Goal: Information Seeking & Learning: Learn about a topic

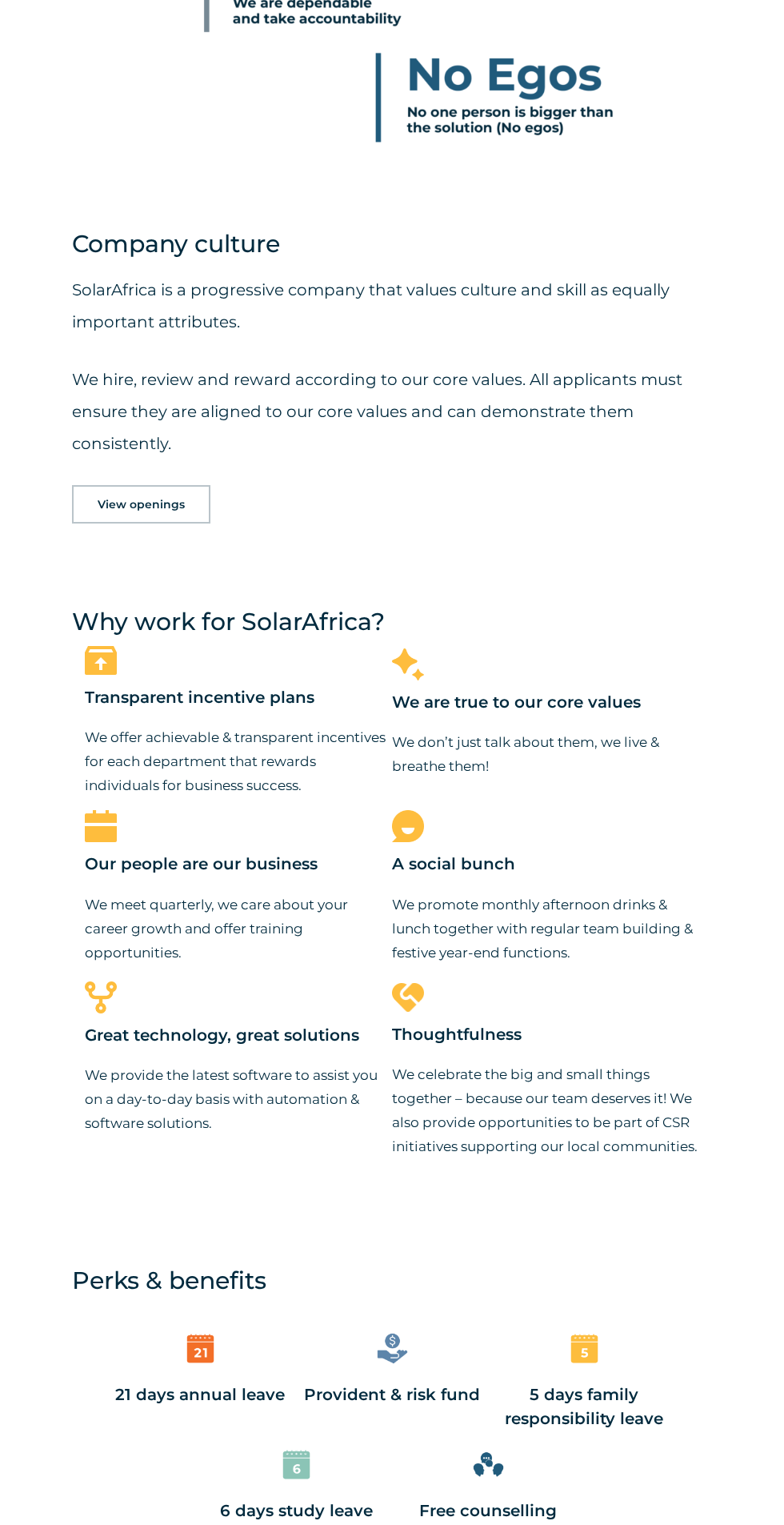
scroll to position [1881, 0]
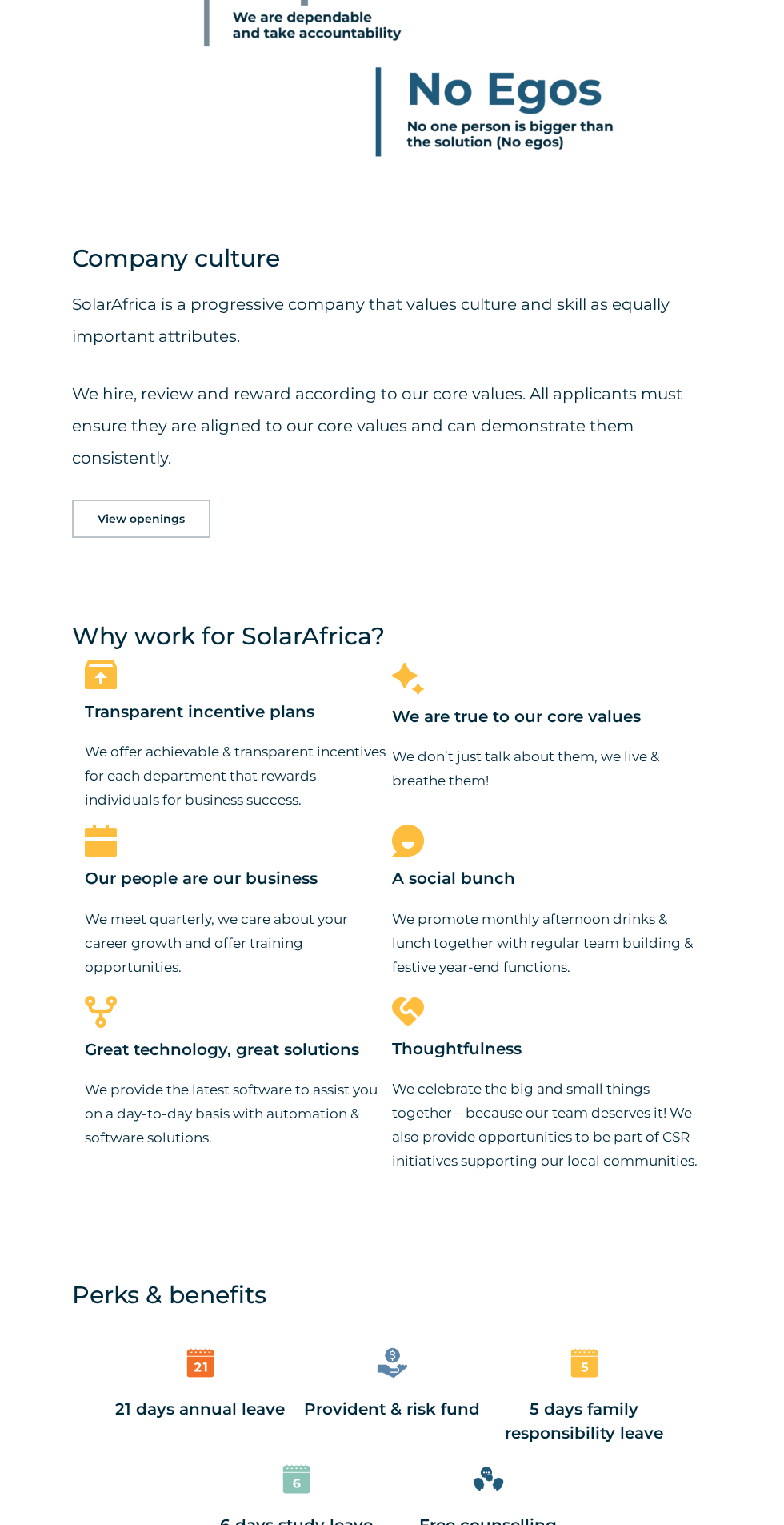
click at [585, 517] on div "View openings" at bounding box center [392, 518] width 640 height 38
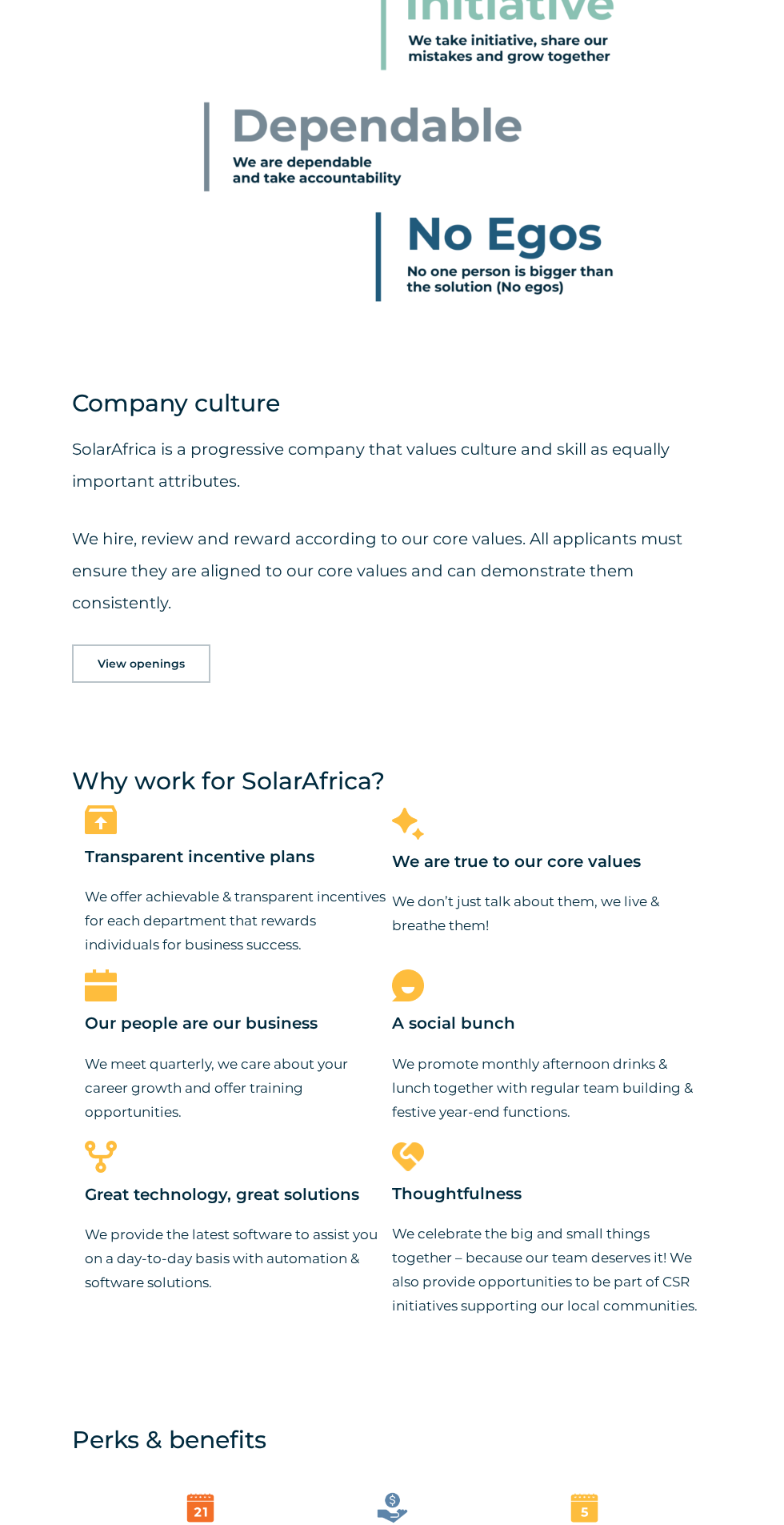
scroll to position [1673, 0]
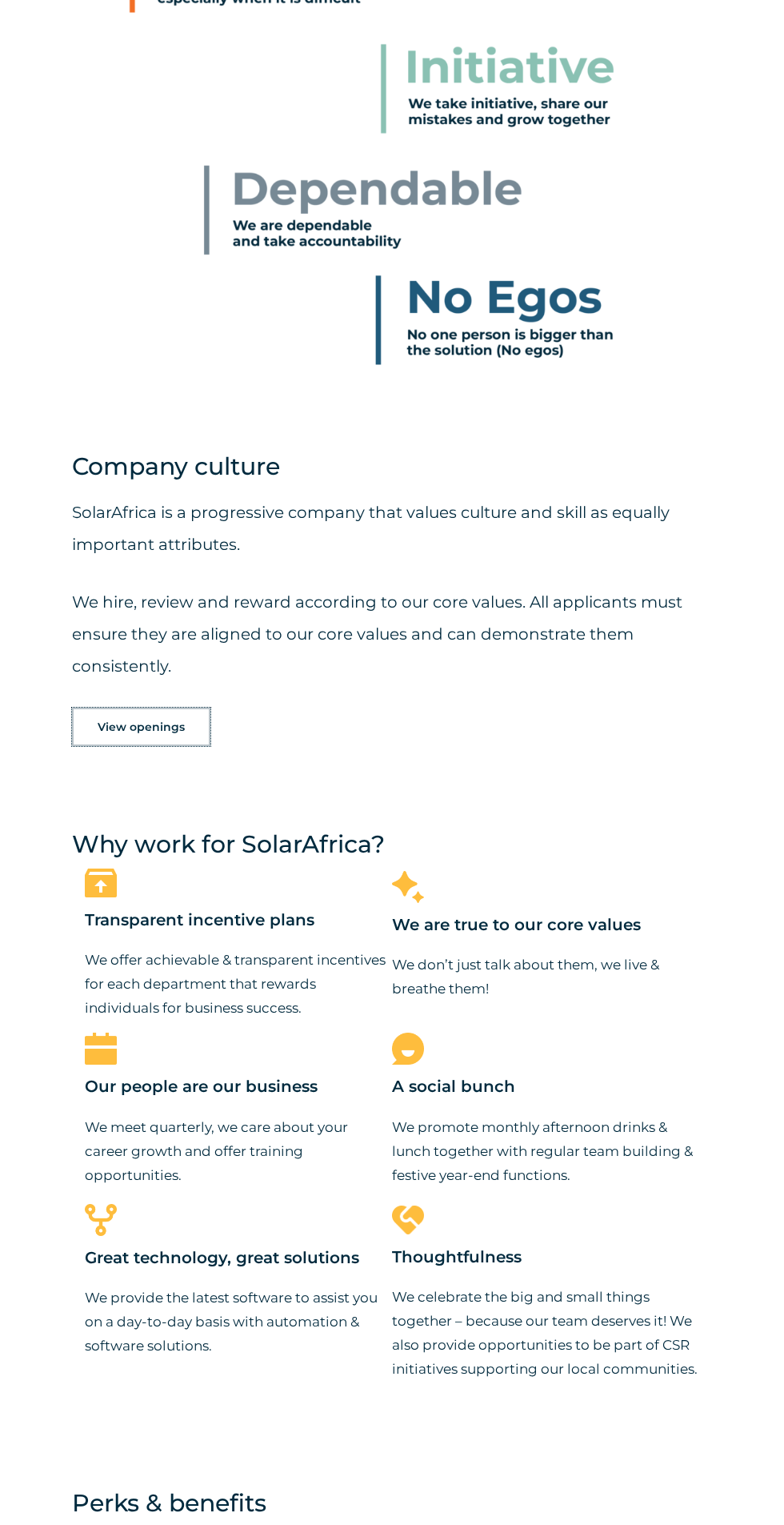
click at [156, 710] on link "View openings" at bounding box center [141, 726] width 138 height 38
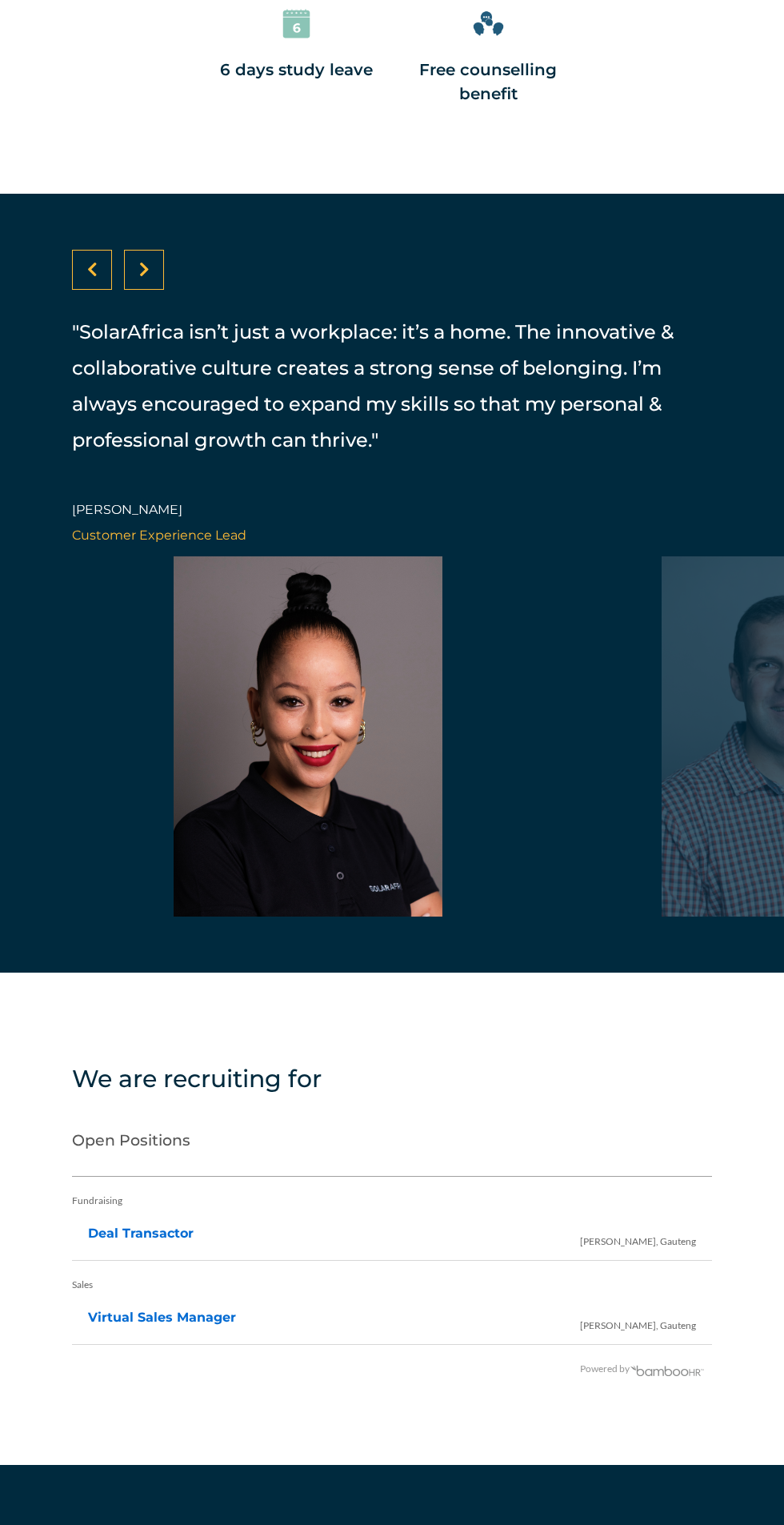
scroll to position [3338, 0]
click at [518, 1218] on li "Deal Transactor Irene, Gauteng" at bounding box center [392, 1233] width 608 height 32
click at [158, 1224] on link "Deal Transactor" at bounding box center [140, 1232] width 105 height 16
click at [142, 1224] on link "Deal Transactor" at bounding box center [140, 1232] width 105 height 16
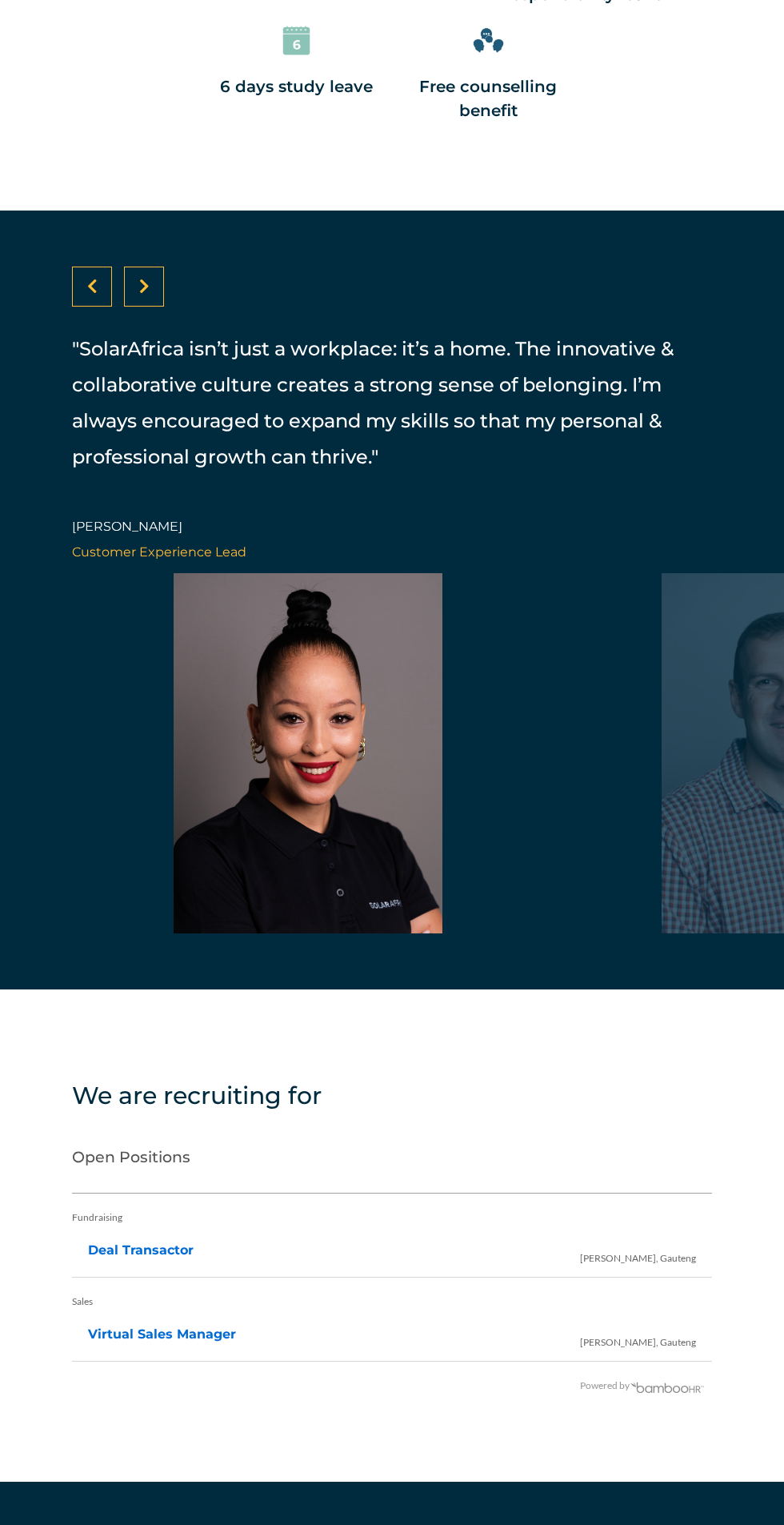
scroll to position [3335, 0]
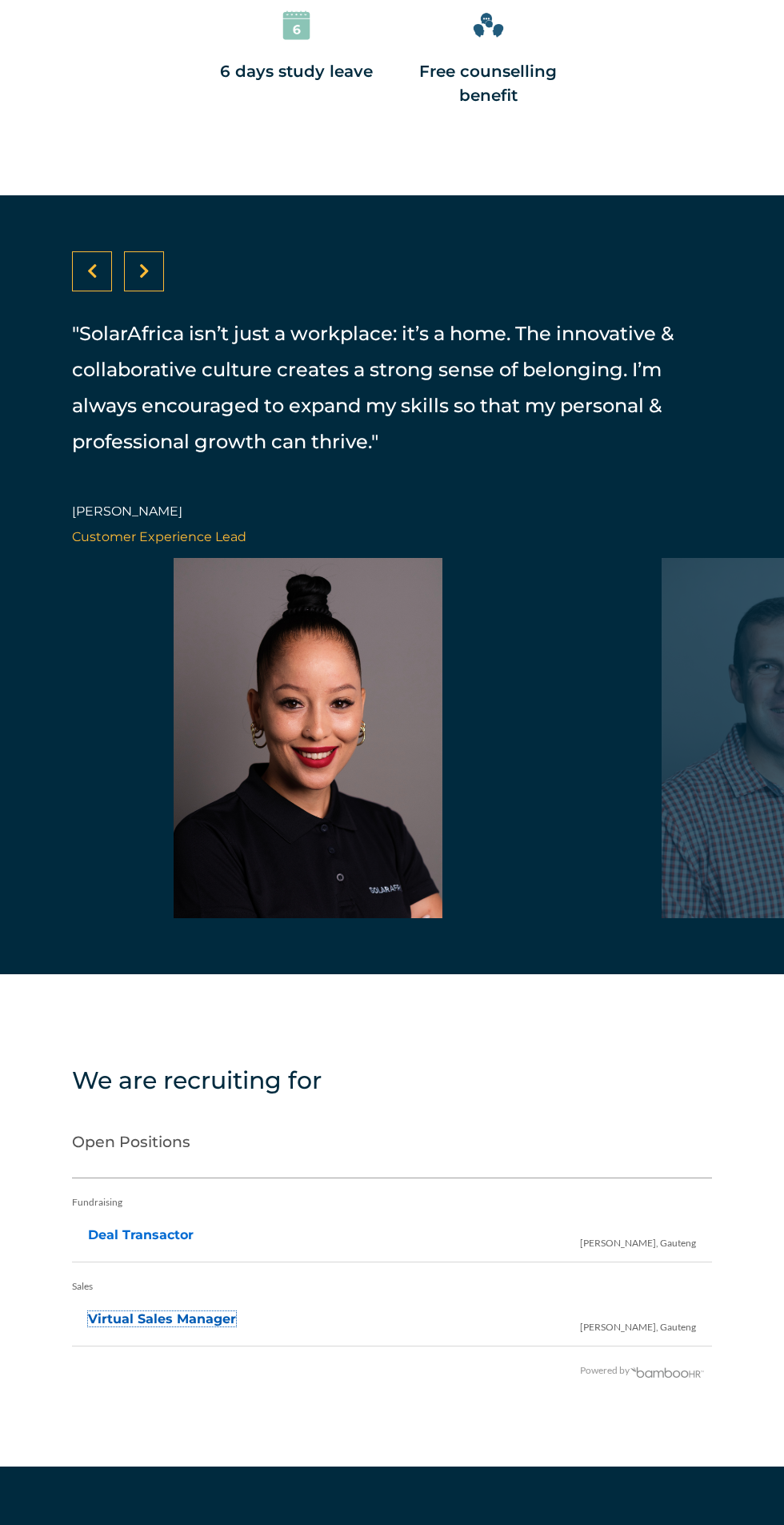
click at [193, 1311] on link "Virtual Sales Manager" at bounding box center [162, 1319] width 148 height 16
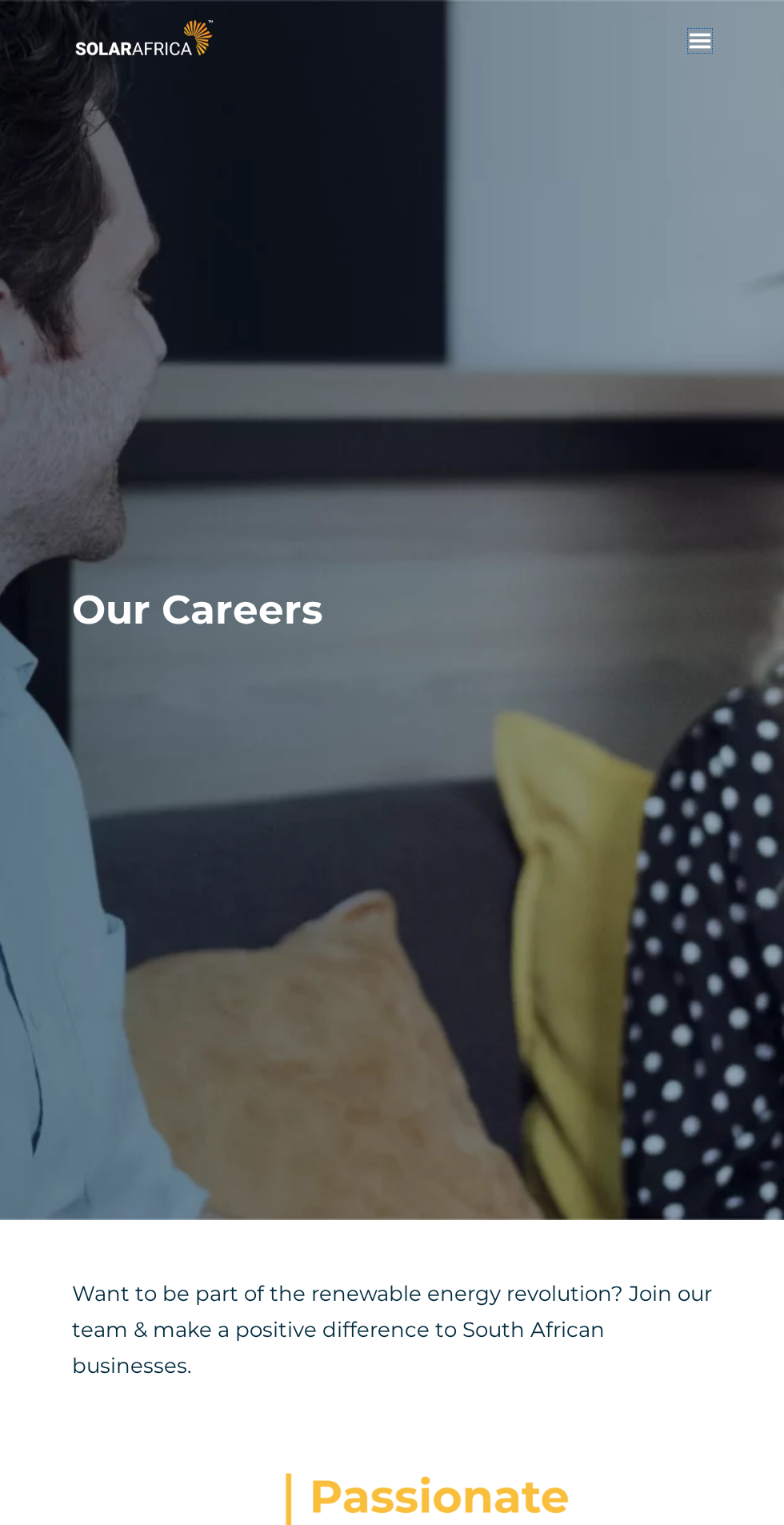
click at [703, 38] on span "hello" at bounding box center [700, 41] width 24 height 24
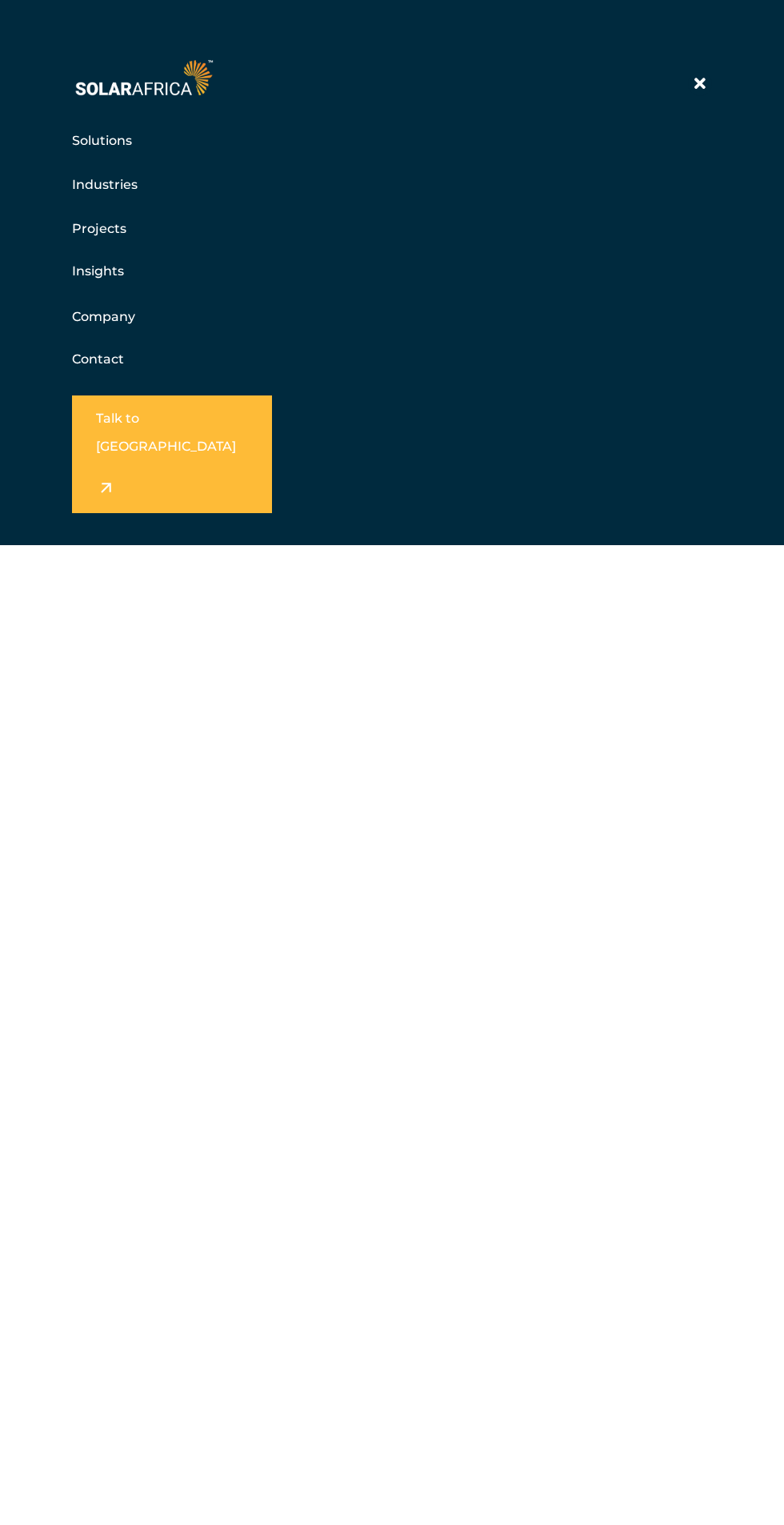
scroll to position [2341, 0]
click at [700, 84] on icon at bounding box center [699, 84] width 11 height 16
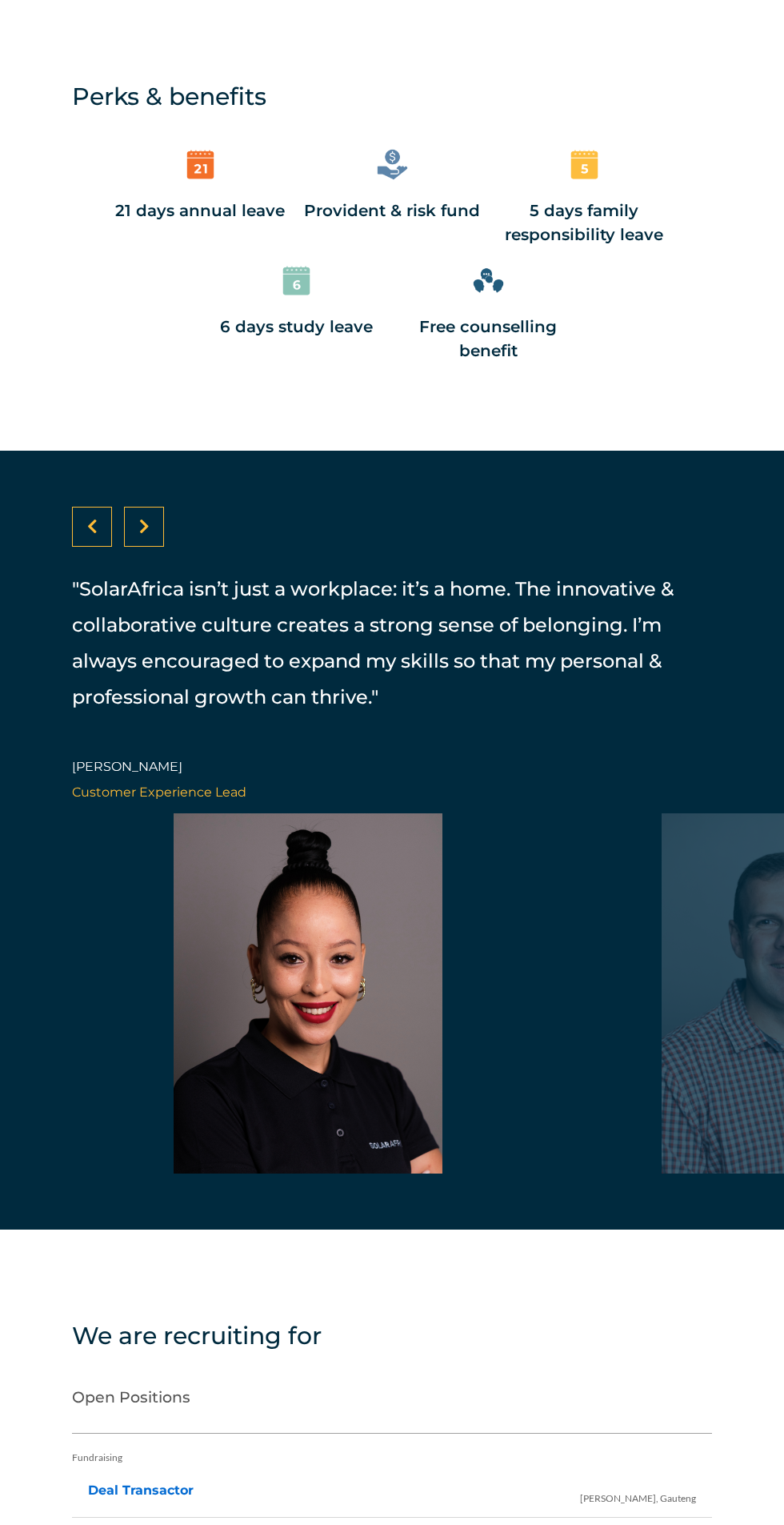
scroll to position [3223, 0]
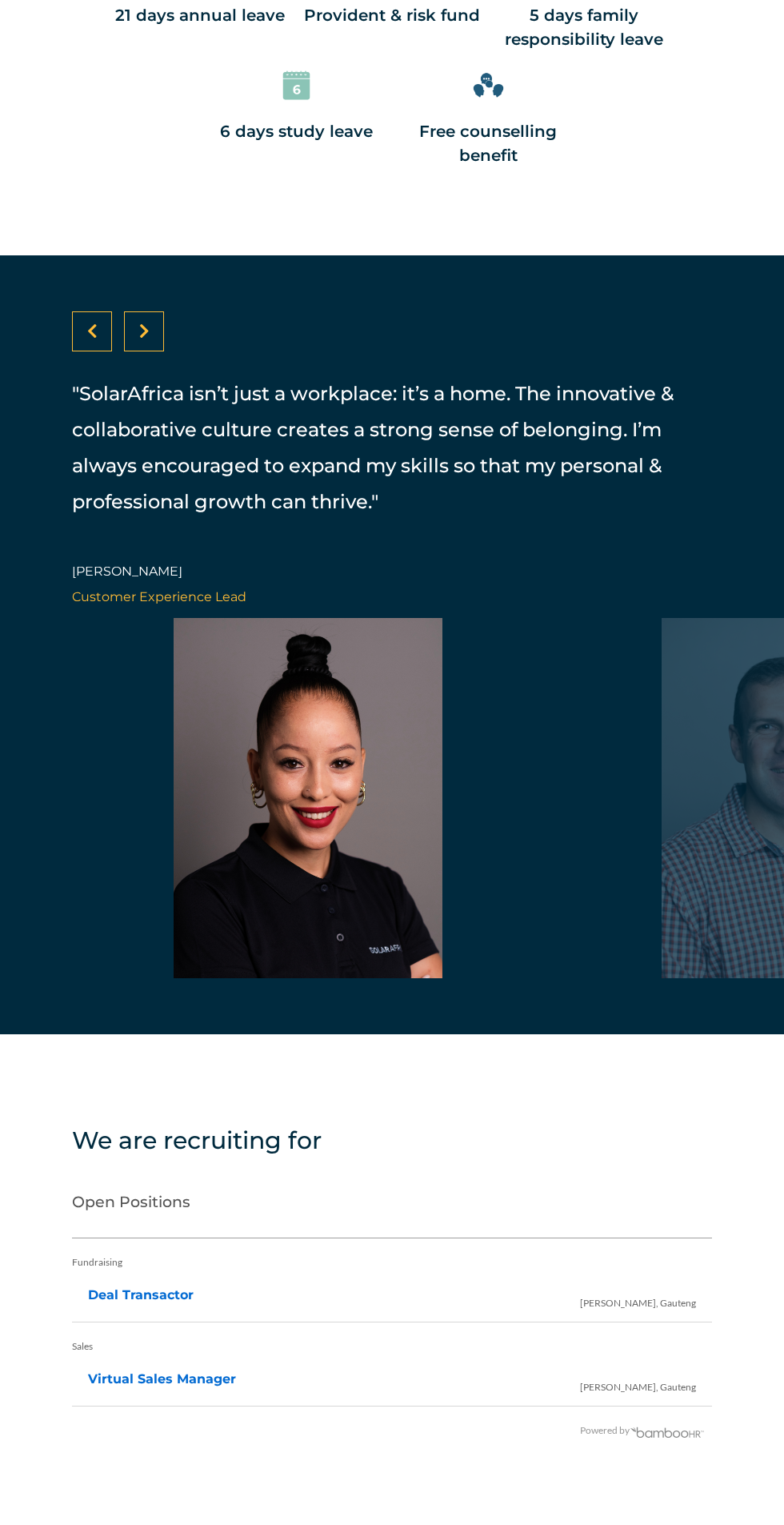
scroll to position [3268, 0]
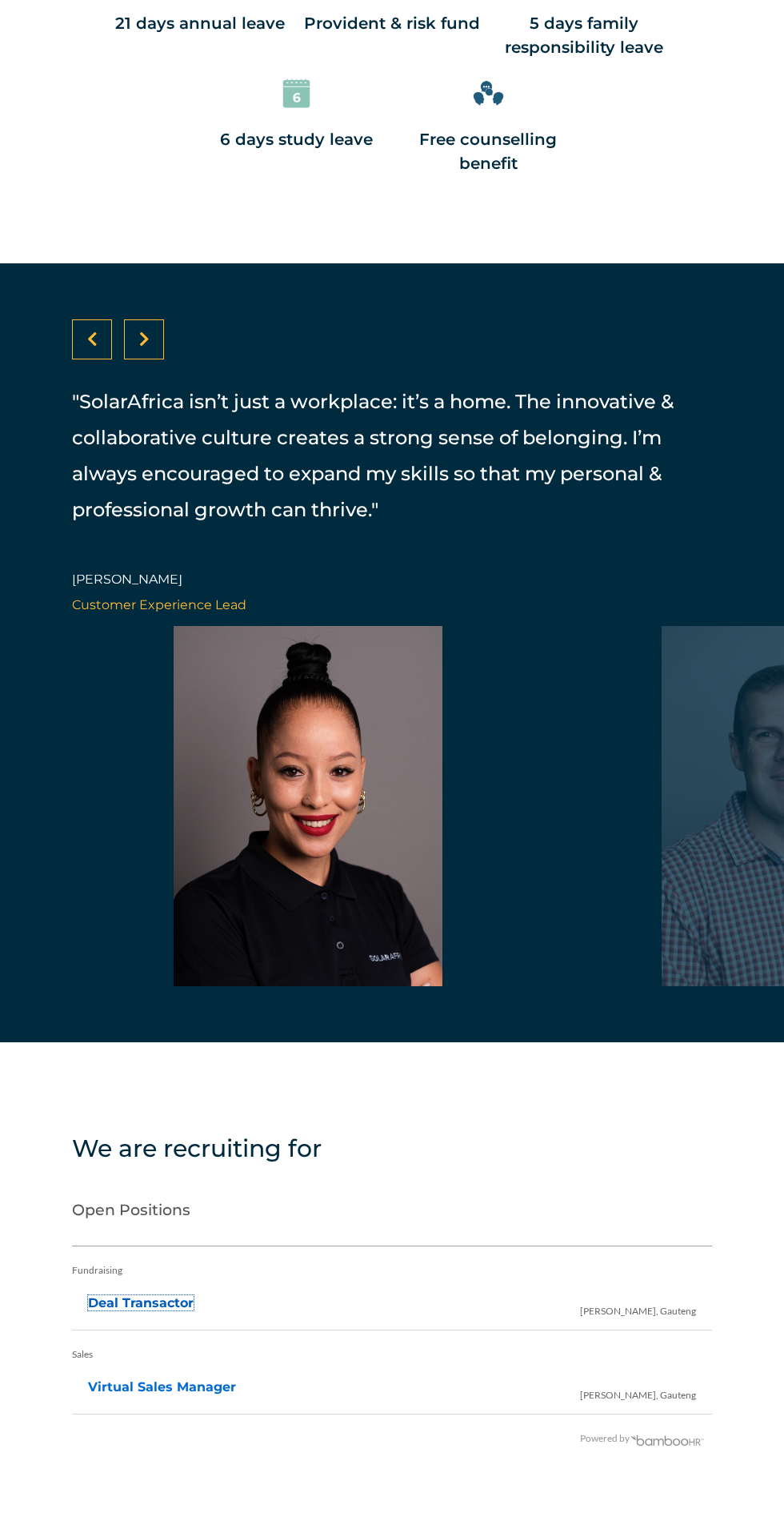
click at [137, 1296] on link "Deal Transactor" at bounding box center [140, 1304] width 105 height 16
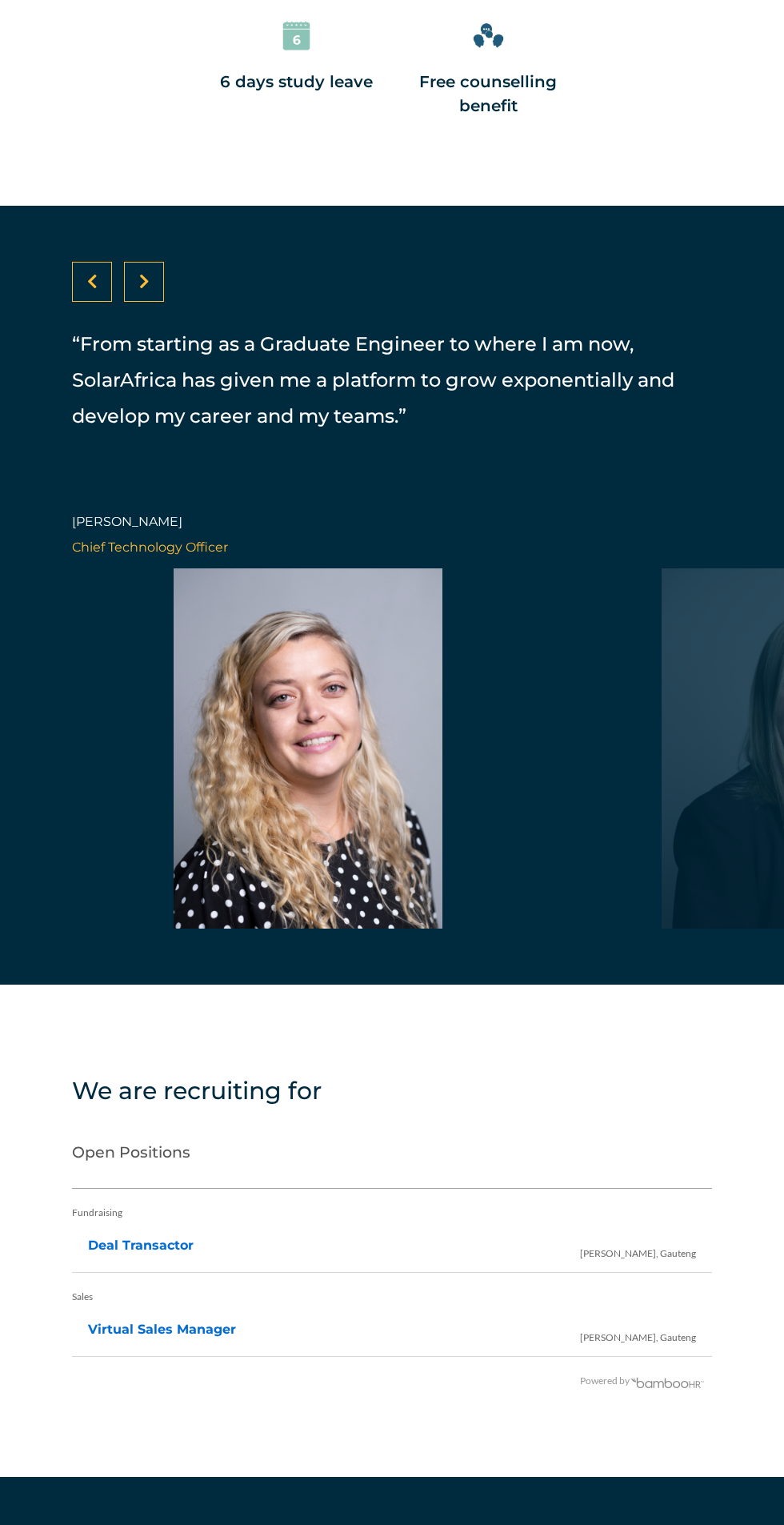
scroll to position [3335, 0]
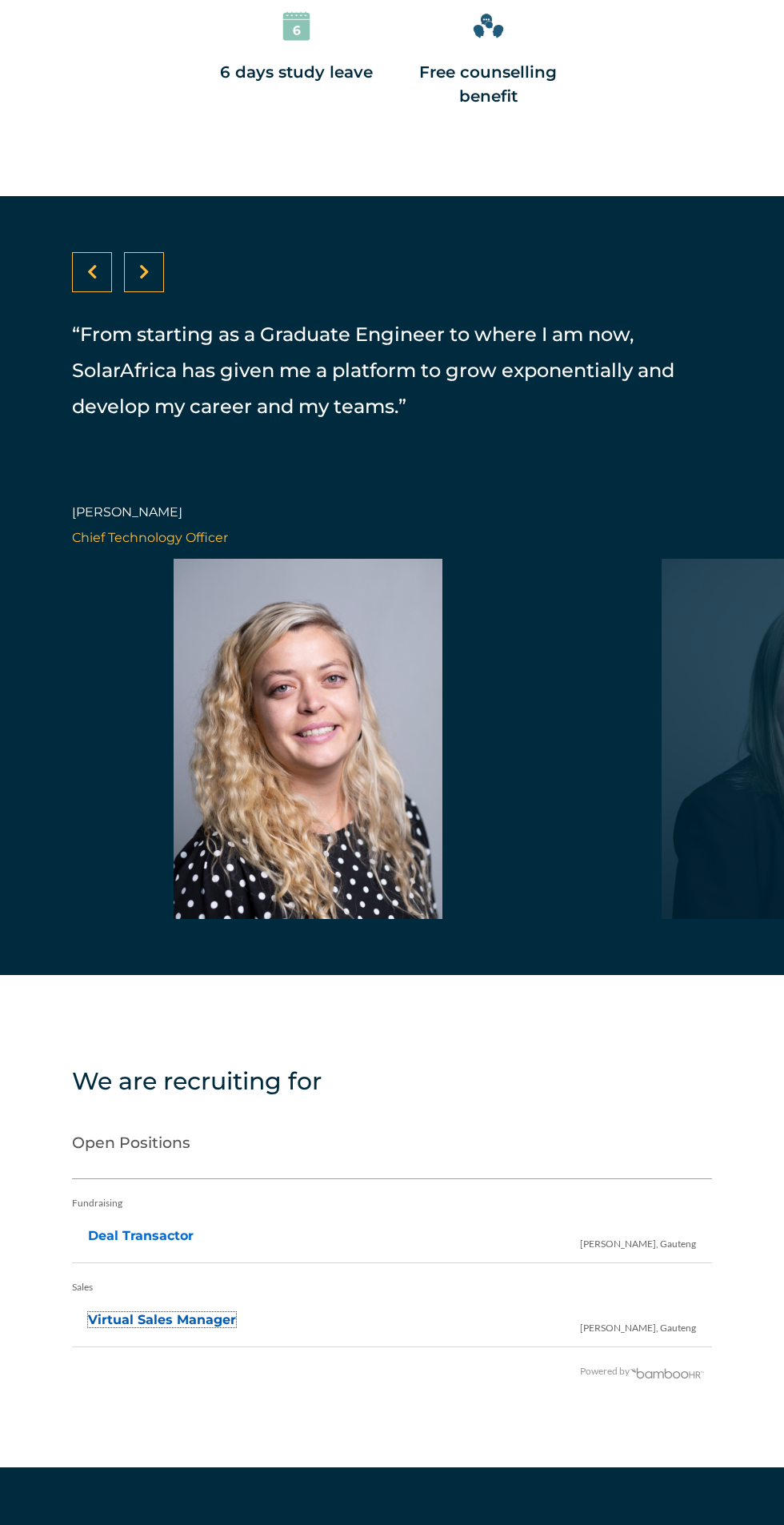
click at [145, 1312] on link "Virtual Sales Manager" at bounding box center [162, 1320] width 148 height 16
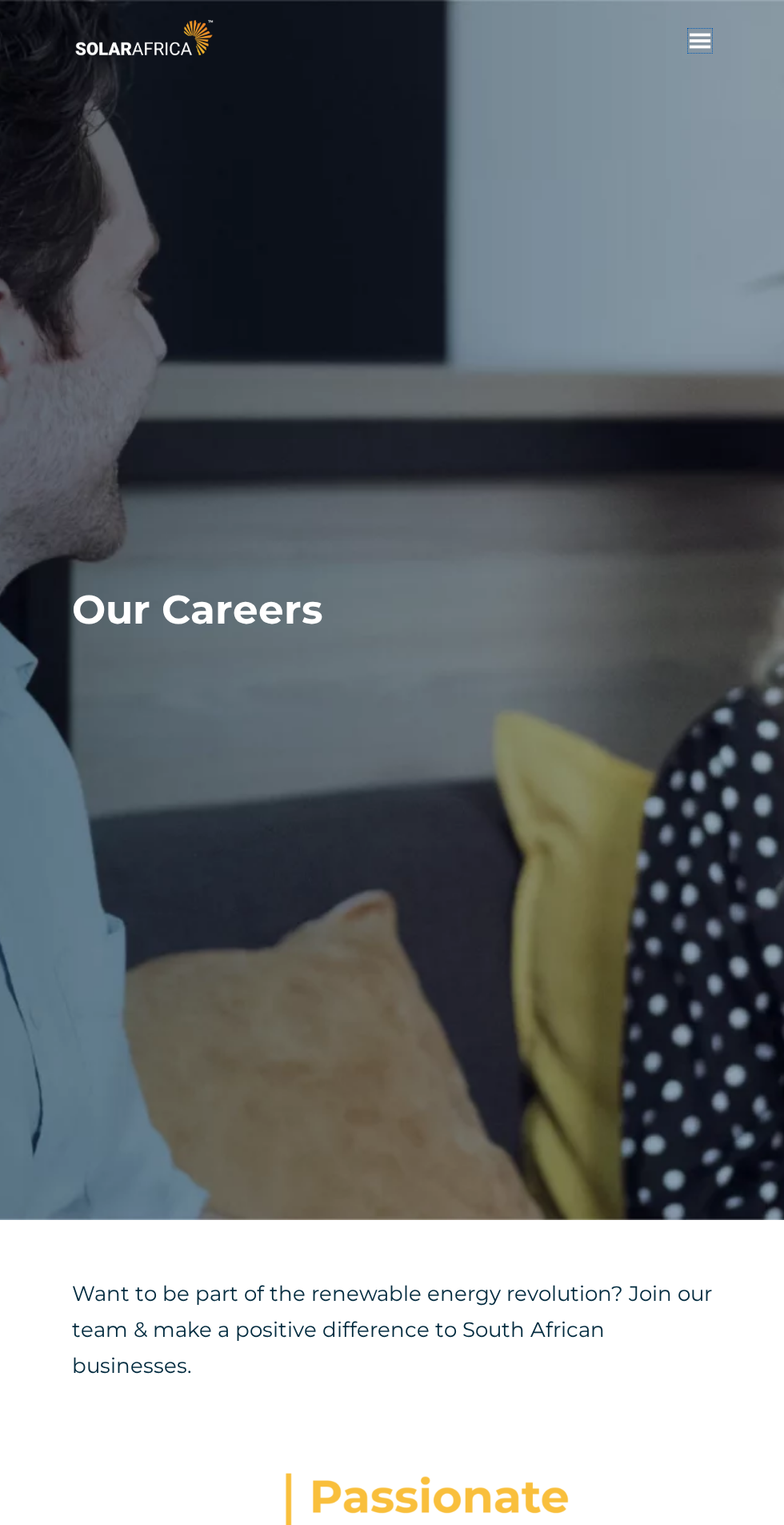
click at [698, 39] on span "hello" at bounding box center [700, 41] width 24 height 24
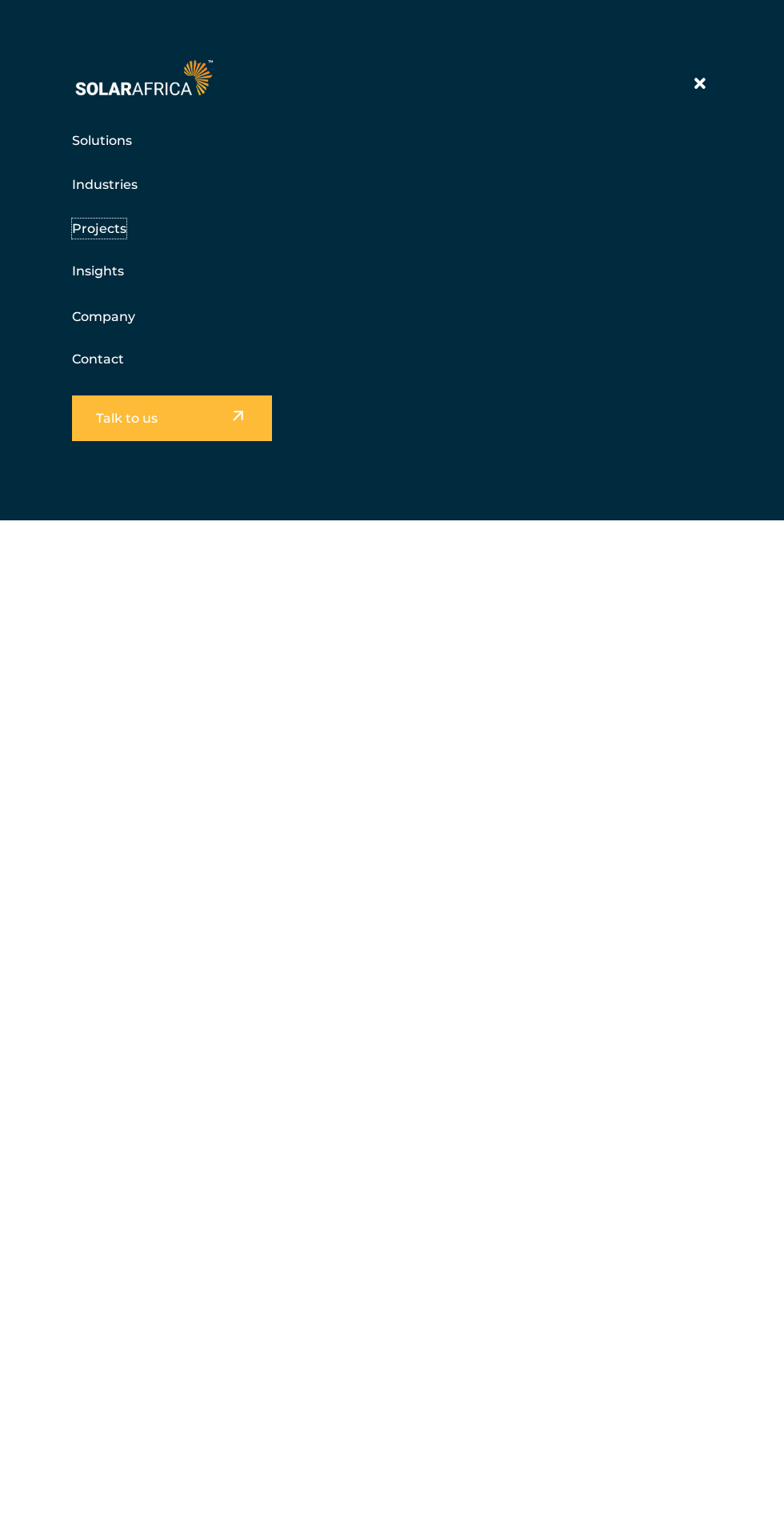
click at [116, 219] on link "Projects" at bounding box center [99, 228] width 55 height 20
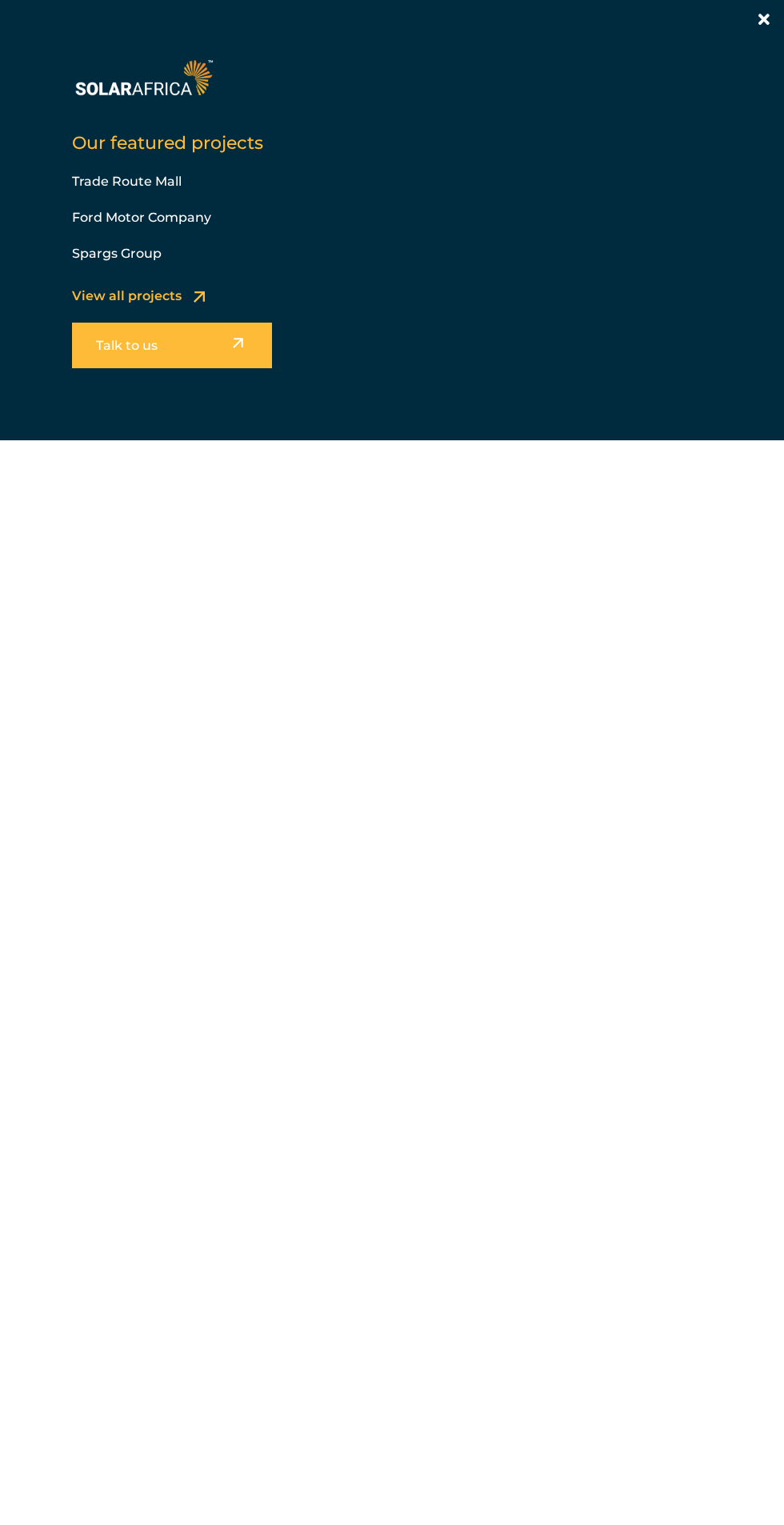
click at [24, 559] on div "Our featured projects Trade Route Mall Ford Motor Company Spargs Group View all…" at bounding box center [392, 762] width 784 height 1525
